Goal: Download file/media

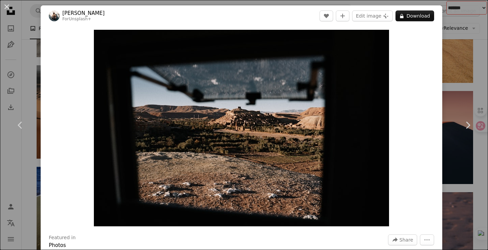
scroll to position [14306, 0]
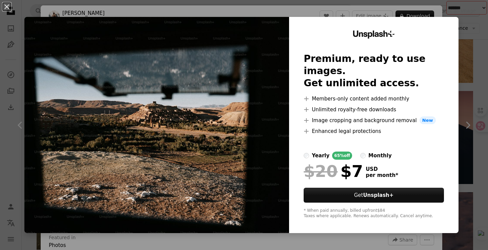
click at [464, 38] on div "An X shape Unsplash+ Premium, ready to use images. Get unlimited access. A plus…" at bounding box center [244, 125] width 488 height 250
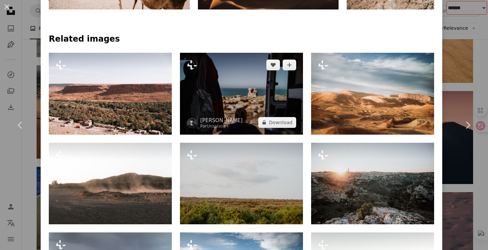
scroll to position [441, 0]
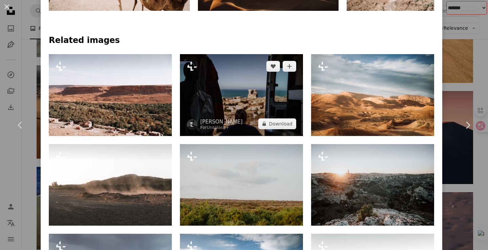
click at [264, 76] on img at bounding box center [241, 95] width 123 height 82
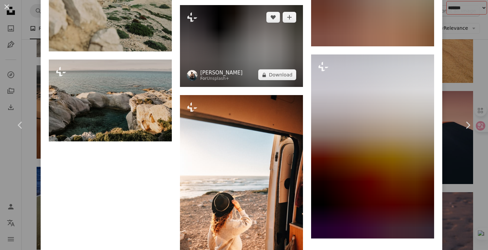
scroll to position [2761, 0]
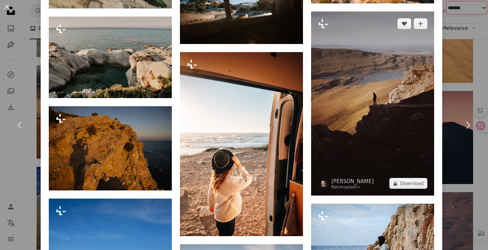
click at [389, 99] on img at bounding box center [372, 104] width 123 height 184
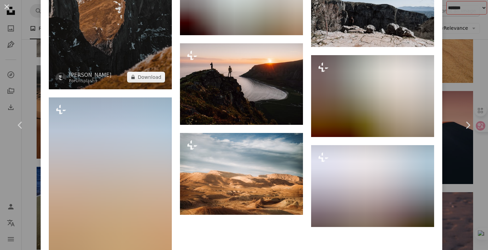
scroll to position [1966, 0]
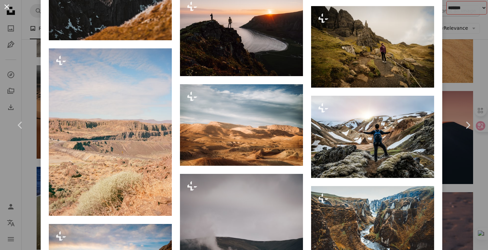
click at [7, 9] on button "An X shape" at bounding box center [7, 7] width 8 height 8
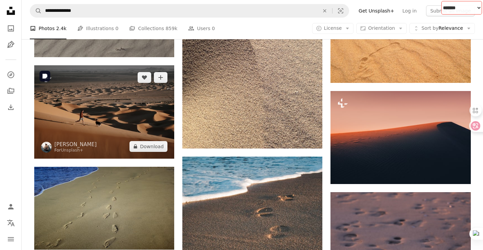
click at [111, 120] on img at bounding box center [104, 111] width 140 height 93
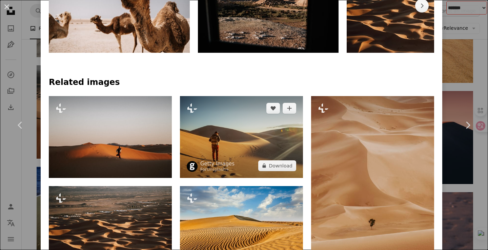
scroll to position [407, 0]
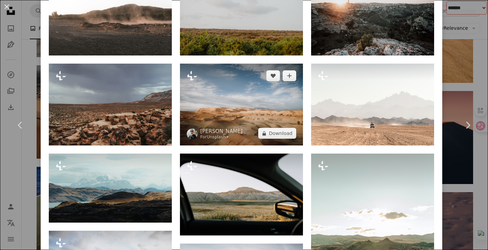
scroll to position [644, 0]
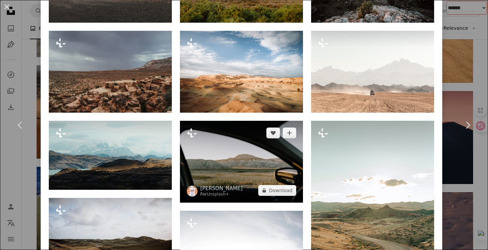
click at [212, 159] on img at bounding box center [241, 162] width 123 height 82
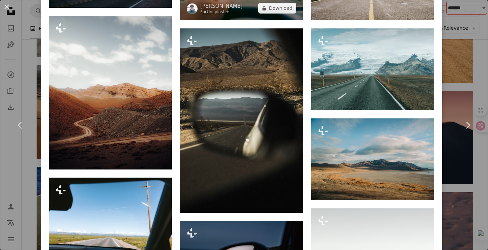
scroll to position [746, 0]
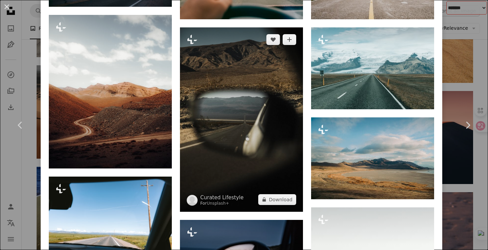
click at [265, 118] on img at bounding box center [241, 119] width 123 height 185
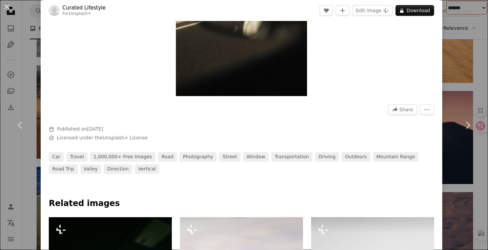
scroll to position [138, 0]
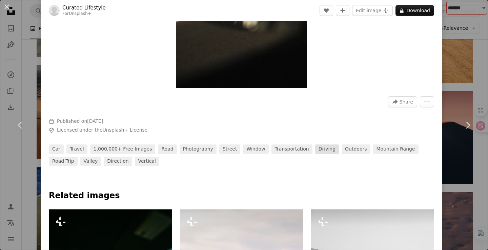
click at [318, 151] on link "driving" at bounding box center [327, 149] width 24 height 9
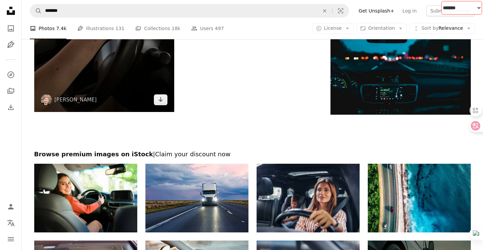
scroll to position [1051, 0]
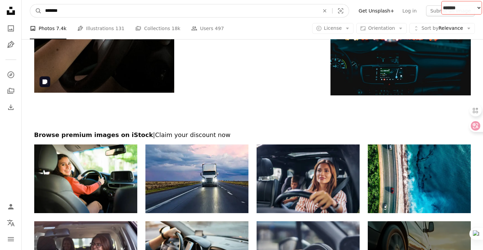
click at [123, 9] on input "*******" at bounding box center [180, 10] width 276 height 13
type input "**********"
click at [30, 4] on button "A magnifying glass" at bounding box center [36, 10] width 12 height 13
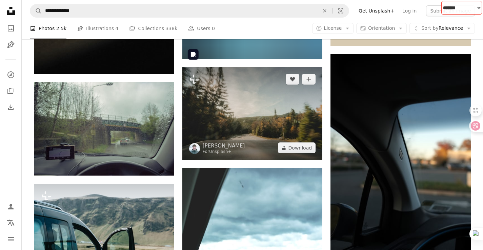
scroll to position [373, 0]
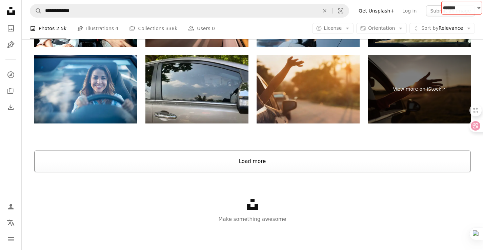
click at [170, 163] on button "Load more" at bounding box center [252, 162] width 437 height 22
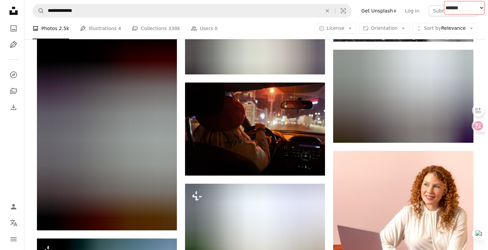
scroll to position [2862, 0]
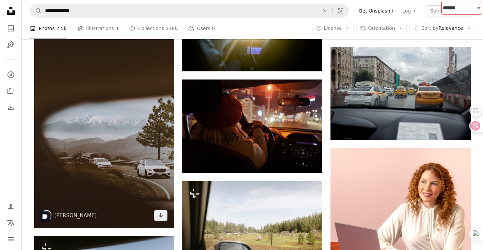
click at [86, 147] on img at bounding box center [104, 123] width 140 height 210
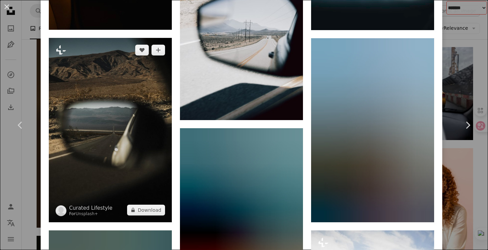
scroll to position [813, 0]
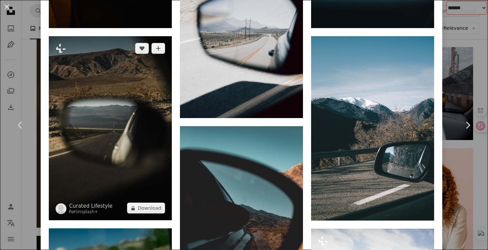
click at [130, 141] on img at bounding box center [110, 128] width 123 height 185
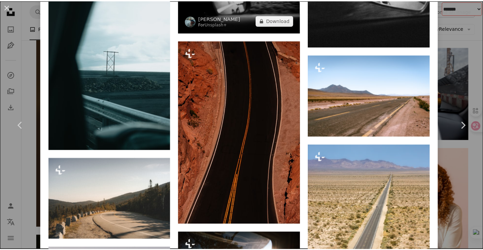
scroll to position [1084, 0]
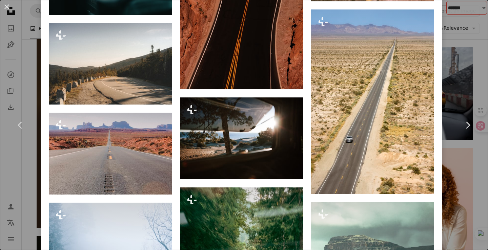
click at [454, 57] on div "An X shape Chevron left Chevron right Curated Lifestyle For Unsplash+ A heart A…" at bounding box center [244, 125] width 488 height 250
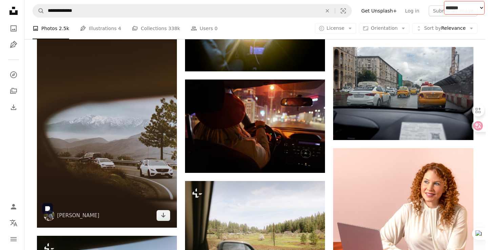
scroll to position [2930, 0]
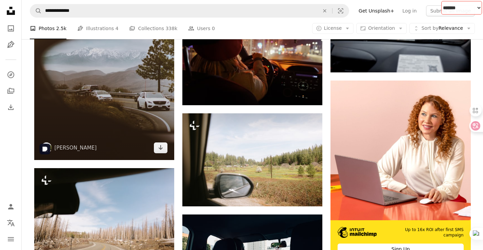
click at [65, 96] on img at bounding box center [104, 55] width 140 height 210
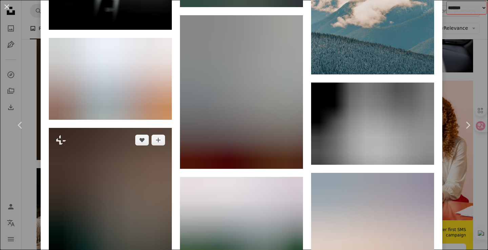
scroll to position [3962, 0]
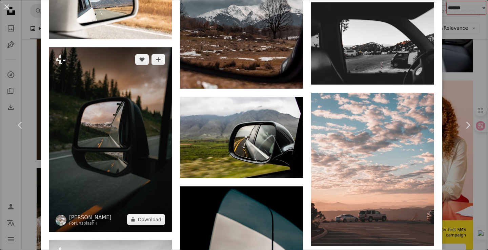
click at [122, 120] on img at bounding box center [110, 139] width 123 height 185
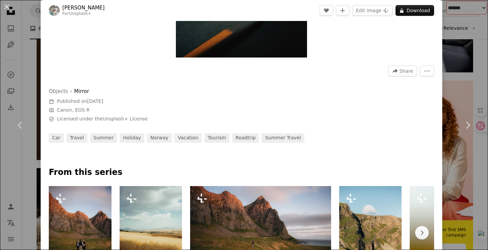
scroll to position [169, 0]
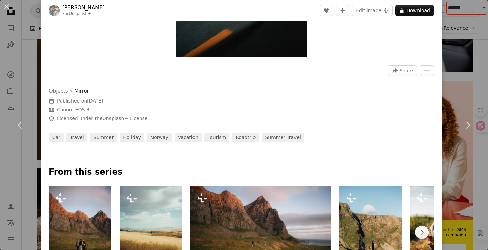
click at [463, 75] on div "An X shape Chevron left Chevron right [PERSON_NAME] For Unsplash+ A heart A plu…" at bounding box center [244, 125] width 488 height 250
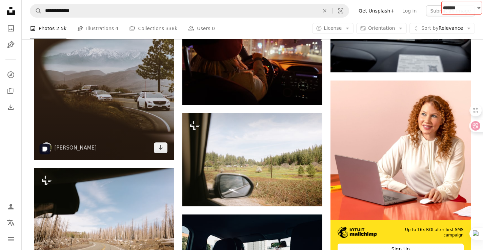
click at [138, 106] on img at bounding box center [104, 55] width 140 height 210
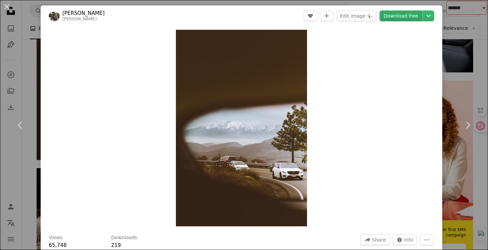
click at [401, 16] on link "Download free" at bounding box center [401, 16] width 43 height 11
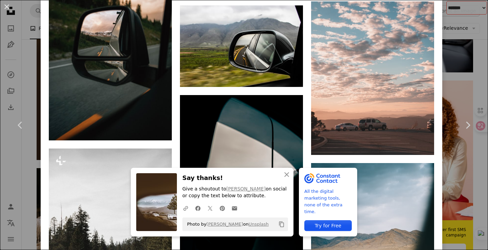
scroll to position [4169, 0]
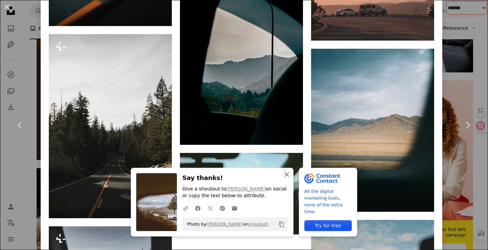
click at [287, 175] on icon "An X shape" at bounding box center [287, 175] width 8 height 8
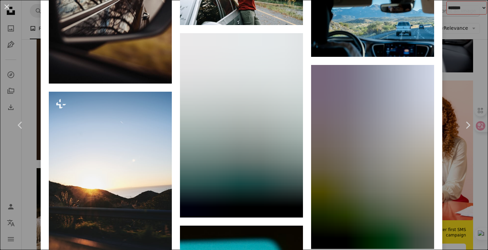
scroll to position [5791, 0]
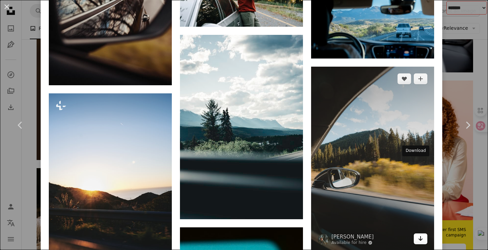
click at [419, 237] on icon "Download" at bounding box center [421, 239] width 4 height 5
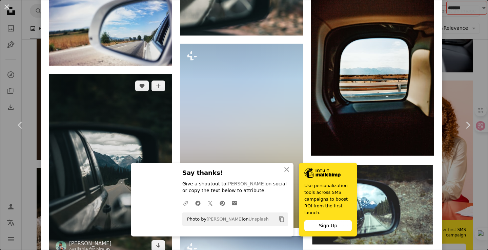
scroll to position [6750, 0]
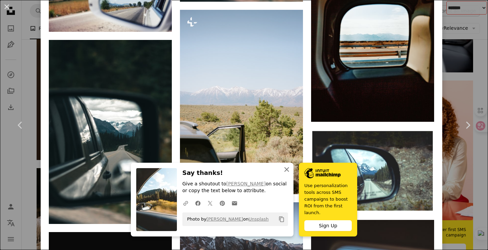
click at [286, 170] on icon "An X shape" at bounding box center [287, 170] width 8 height 8
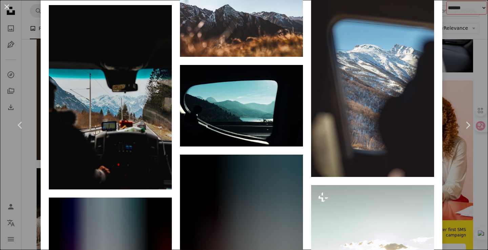
scroll to position [7021, 0]
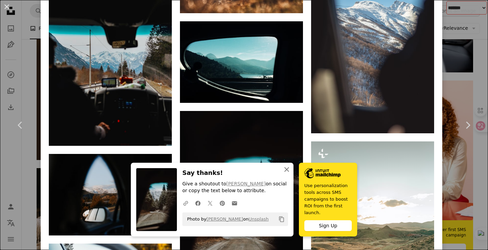
click at [286, 165] on button "An X shape Close" at bounding box center [287, 170] width 14 height 14
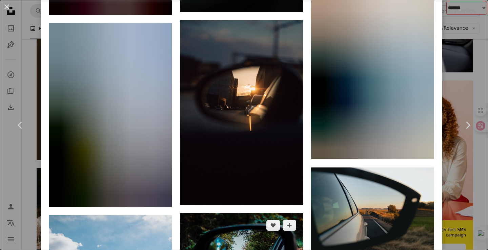
scroll to position [9868, 0]
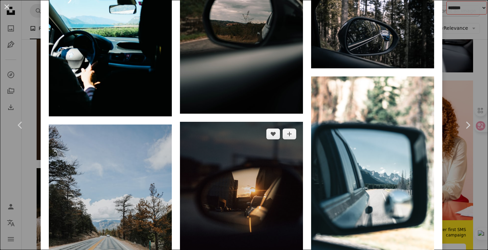
click at [256, 139] on img at bounding box center [241, 214] width 123 height 185
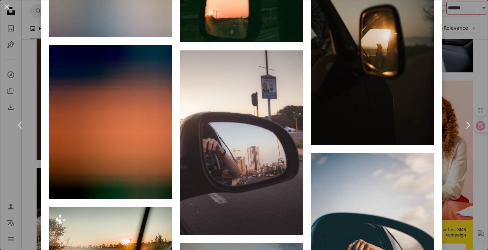
scroll to position [678, 0]
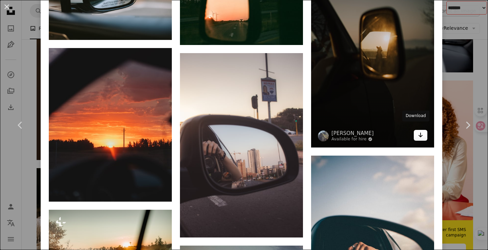
click at [418, 131] on icon "Arrow pointing down" at bounding box center [420, 135] width 5 height 8
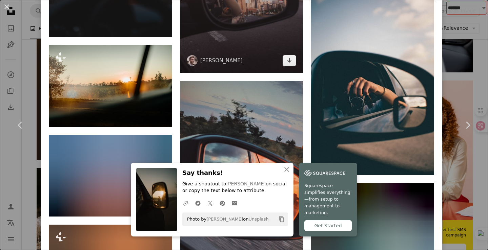
scroll to position [847, 0]
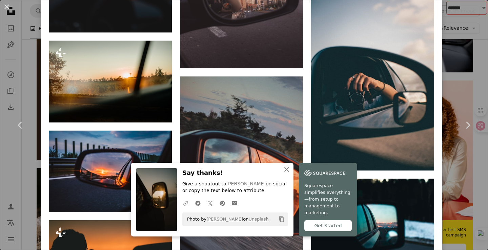
click at [285, 168] on icon "An X shape" at bounding box center [287, 170] width 8 height 8
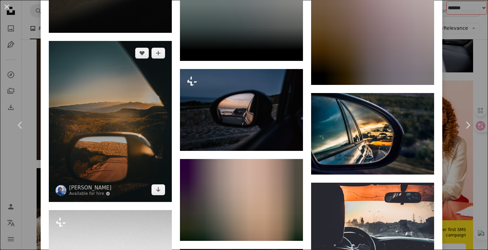
scroll to position [3727, 0]
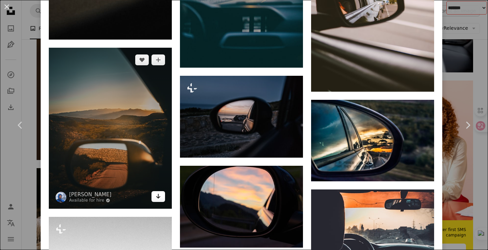
click at [156, 194] on icon "Download" at bounding box center [158, 196] width 4 height 5
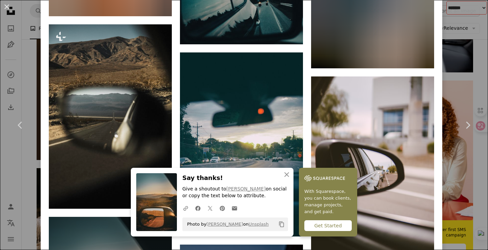
scroll to position [3489, 0]
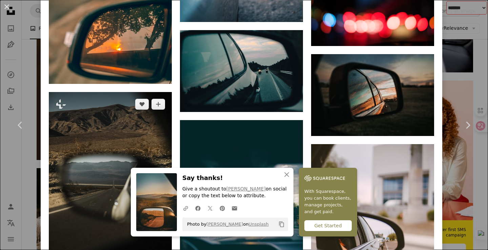
click at [123, 140] on img at bounding box center [110, 184] width 123 height 185
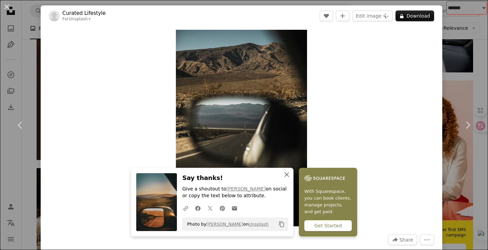
click at [284, 176] on icon "button" at bounding box center [286, 175] width 5 height 5
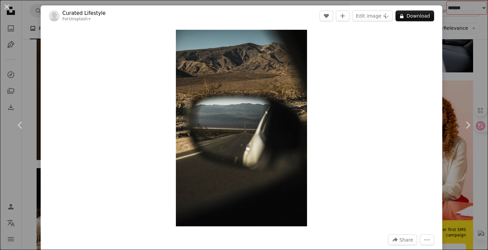
click at [475, 42] on div "An X shape Chevron left Chevron right Curated Lifestyle For Unsplash+ A heart A…" at bounding box center [244, 125] width 488 height 250
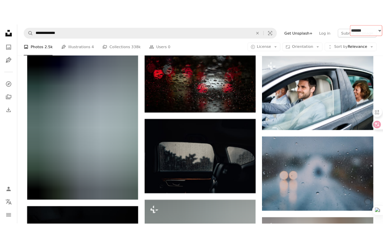
scroll to position [4784, 0]
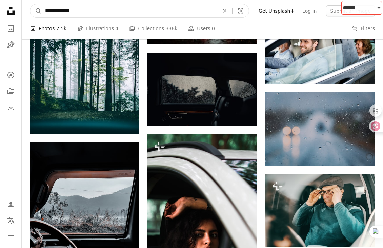
click at [94, 12] on input "**********" at bounding box center [130, 10] width 176 height 13
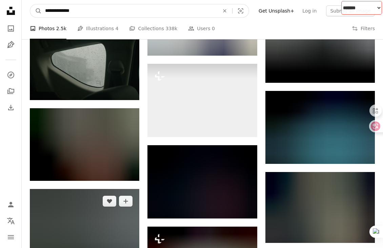
scroll to position [5665, 0]
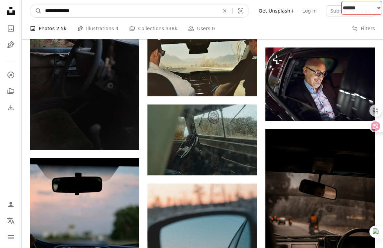
click at [96, 5] on input "**********" at bounding box center [130, 10] width 176 height 13
click at [90, 16] on input "**********" at bounding box center [130, 10] width 176 height 13
click at [87, 13] on input "**********" at bounding box center [130, 10] width 176 height 13
type input "*"
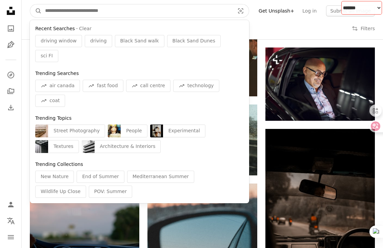
click at [81, 13] on input "Find visuals sitewide" at bounding box center [137, 10] width 191 height 13
paste input "********"
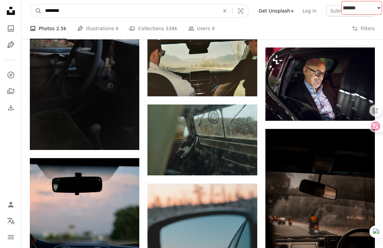
type input "********"
click at [30, 4] on button "A magnifying glass" at bounding box center [36, 10] width 12 height 13
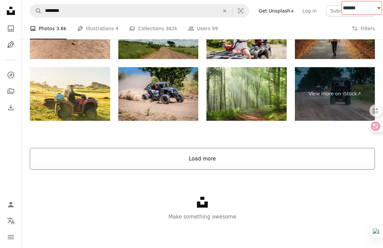
click at [170, 167] on button "Load more" at bounding box center [202, 159] width 345 height 22
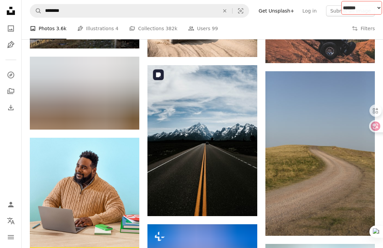
scroll to position [1016, 0]
